Goal: Navigation & Orientation: Find specific page/section

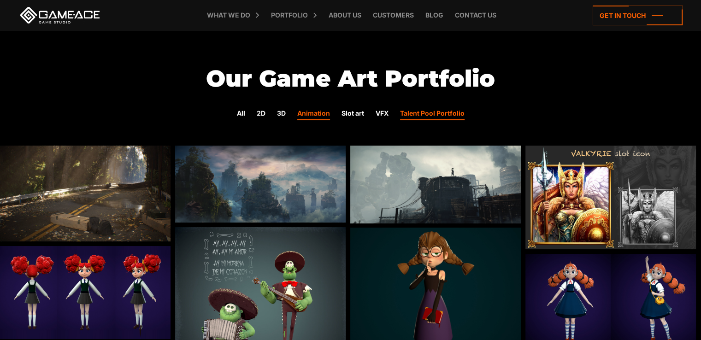
click at [316, 113] on link "Animation" at bounding box center [313, 114] width 33 height 12
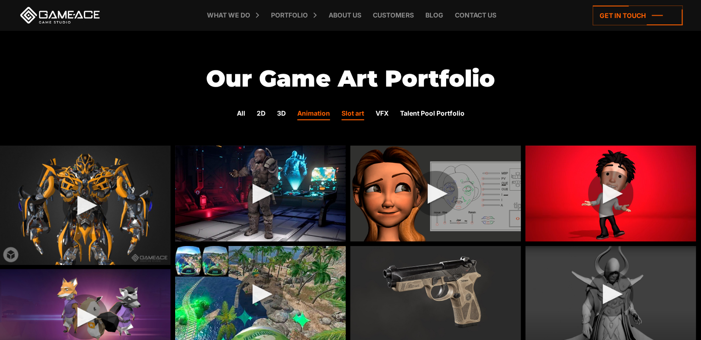
click at [354, 111] on link "Slot art" at bounding box center [353, 114] width 23 height 12
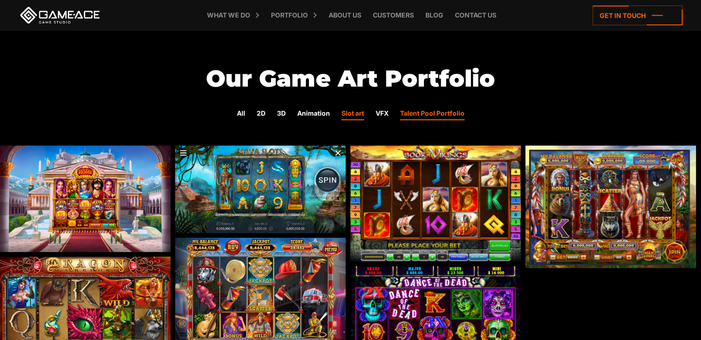
click at [424, 110] on link "Talent Pool Portfolio" at bounding box center [432, 114] width 65 height 12
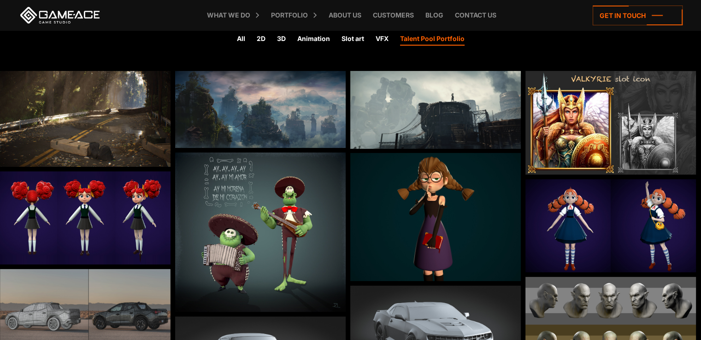
scroll to position [92, 0]
